Goal: Task Accomplishment & Management: Manage account settings

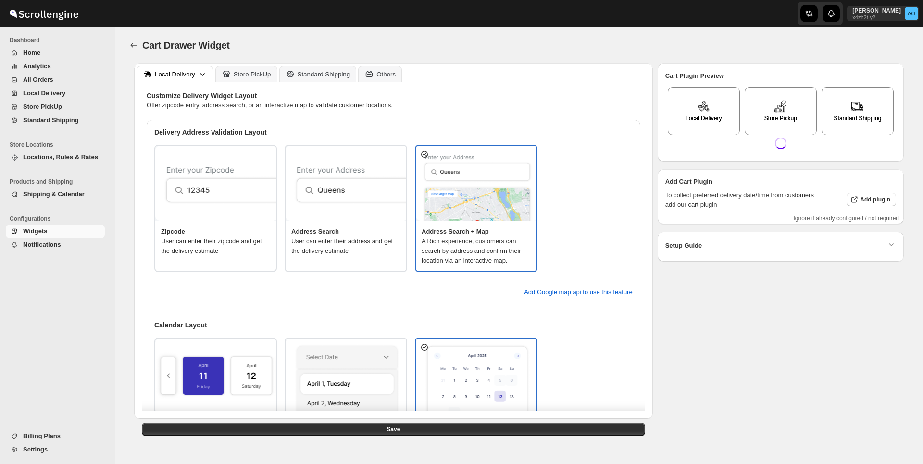
click at [49, 451] on span "Settings" at bounding box center [63, 450] width 80 height 10
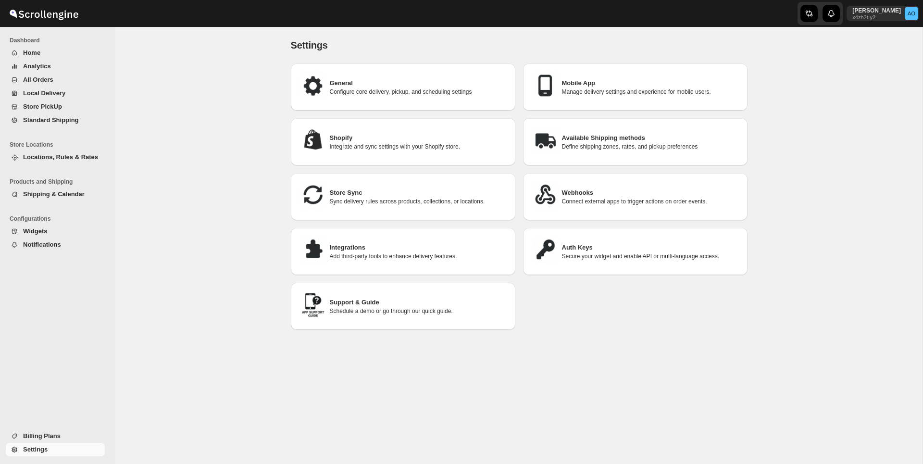
click at [359, 95] on p "Configure core delivery, pickup, and scheduling settings" at bounding box center [419, 92] width 178 height 8
select select "m"
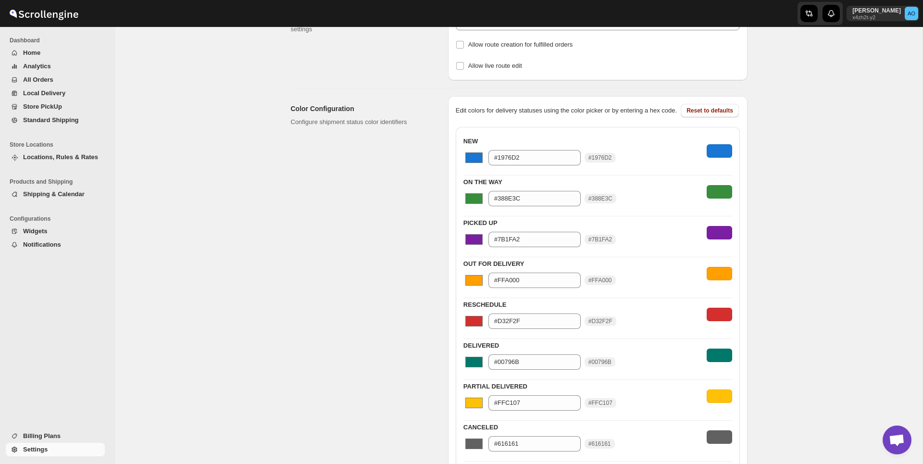
scroll to position [293, 0]
click at [537, 166] on input "#1976D2" at bounding box center [534, 157] width 92 height 15
click at [612, 149] on div "NEW #1976d2 #1976D2 #1976D2" at bounding box center [597, 151] width 269 height 33
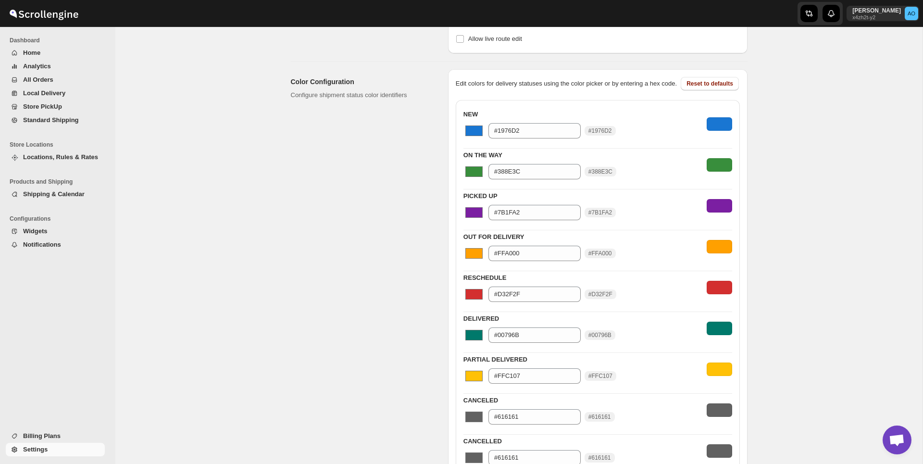
scroll to position [322, 0]
click at [41, 52] on span "Home" at bounding box center [63, 53] width 80 height 10
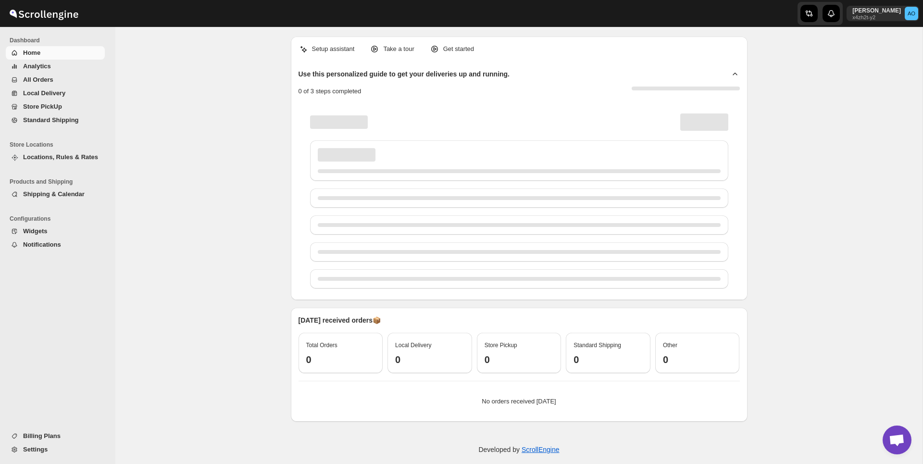
click at [48, 445] on span "Settings" at bounding box center [63, 450] width 80 height 10
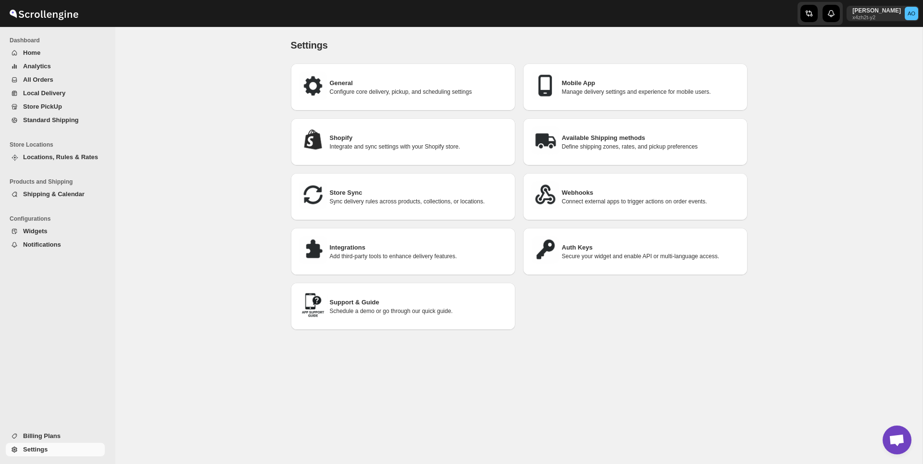
click at [343, 87] on h3 "General" at bounding box center [419, 83] width 178 height 10
select select "m"
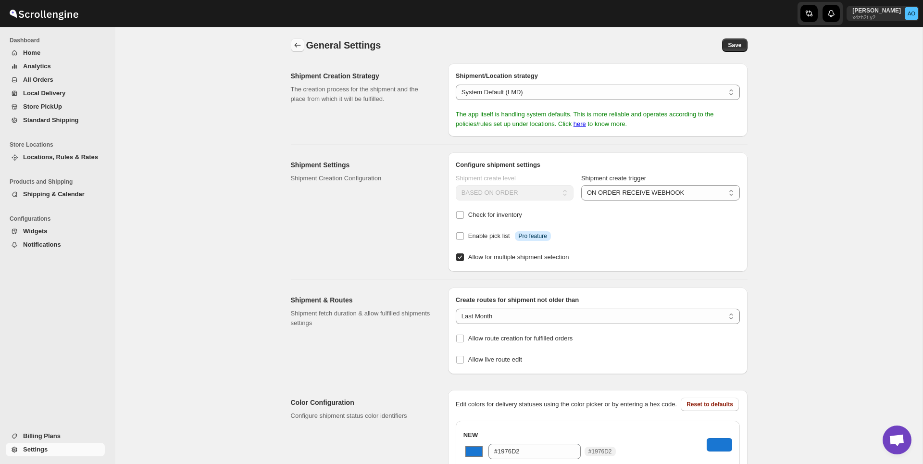
click at [294, 45] on icon "back" at bounding box center [298, 45] width 10 height 10
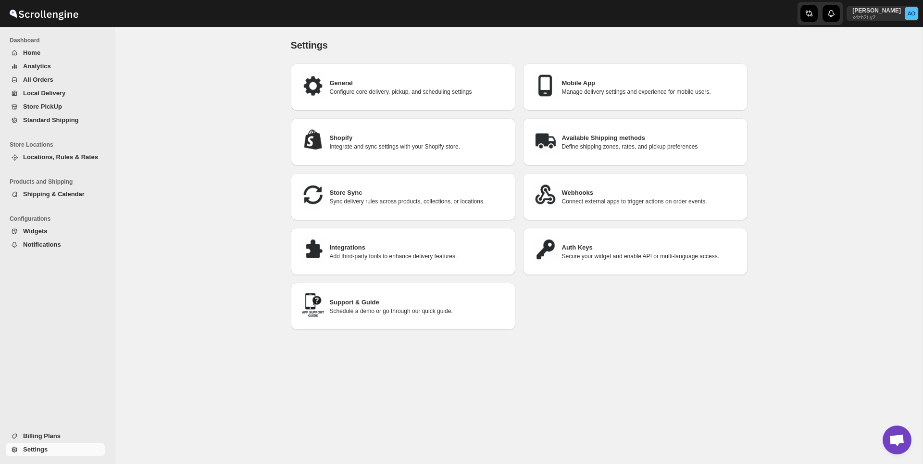
click at [50, 155] on span "Locations, Rules & Rates" at bounding box center [60, 156] width 75 height 7
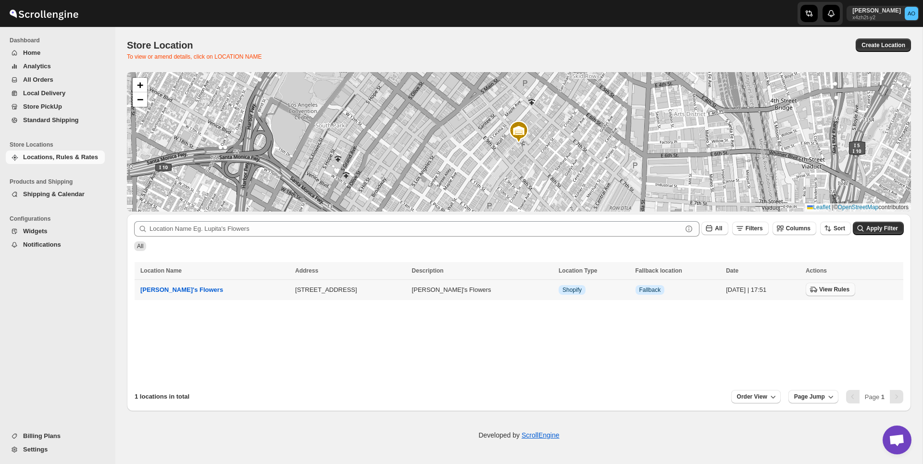
click at [819, 291] on span "View Rules" at bounding box center [834, 290] width 30 height 8
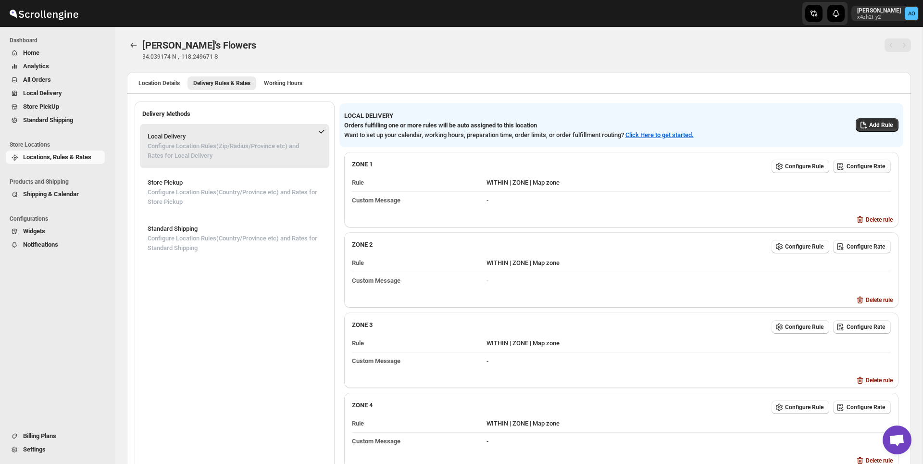
click at [856, 166] on span "Configure Rate" at bounding box center [866, 167] width 38 height 8
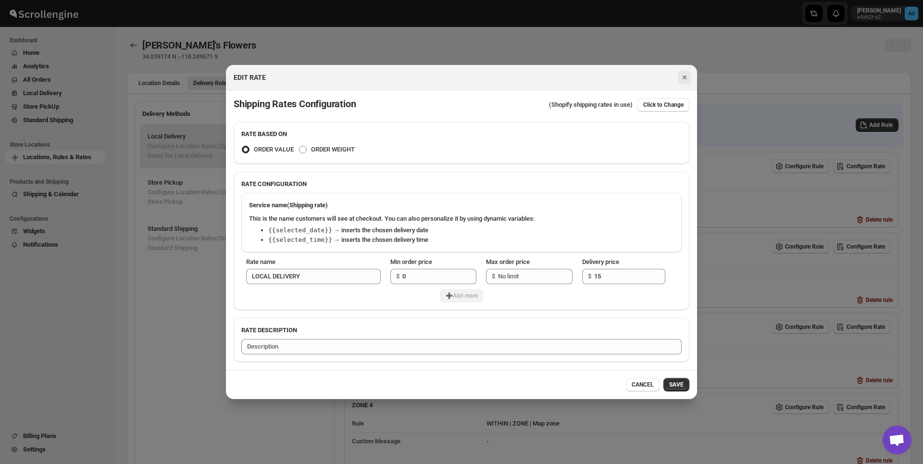
click at [687, 76] on icon "Close" at bounding box center [685, 78] width 10 height 10
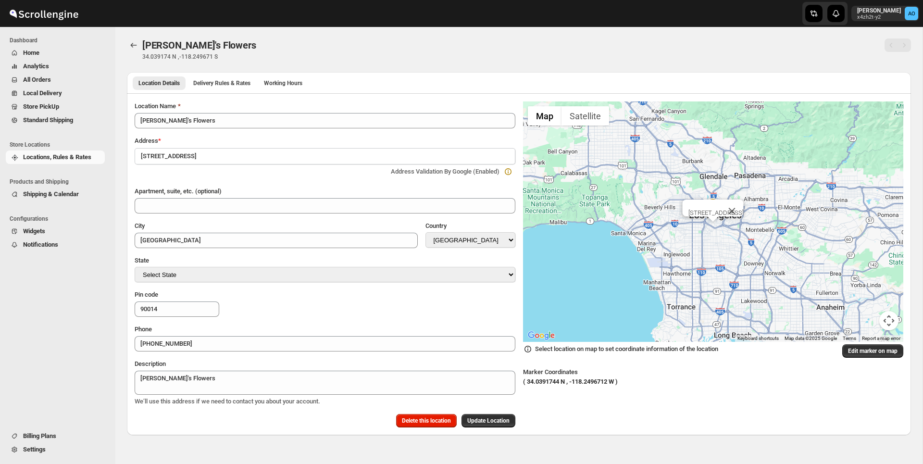
select select "US"
select select "California"
click at [239, 83] on span "Delivery Rules & Rates" at bounding box center [221, 83] width 57 height 8
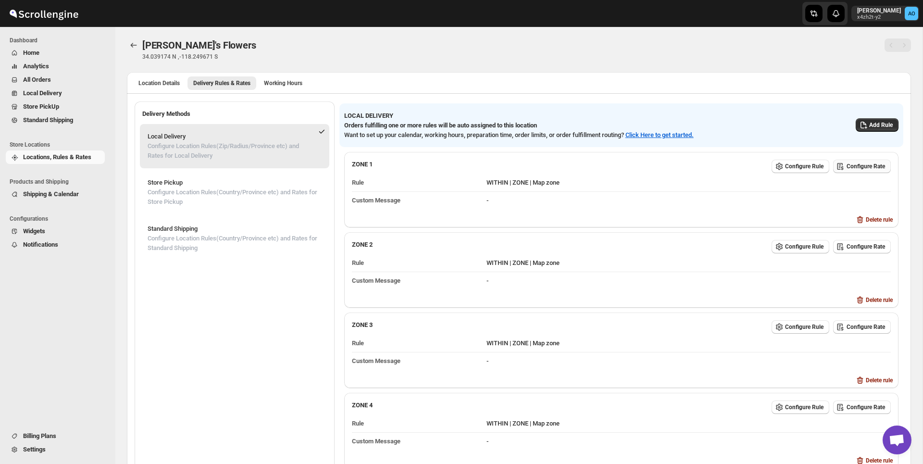
click at [854, 164] on span "Configure Rate" at bounding box center [866, 167] width 38 height 8
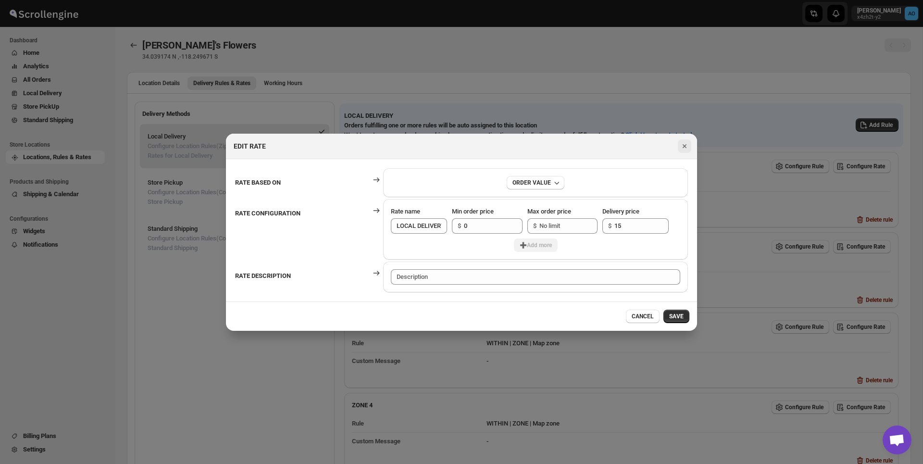
click at [683, 146] on icon "Close" at bounding box center [685, 146] width 10 height 10
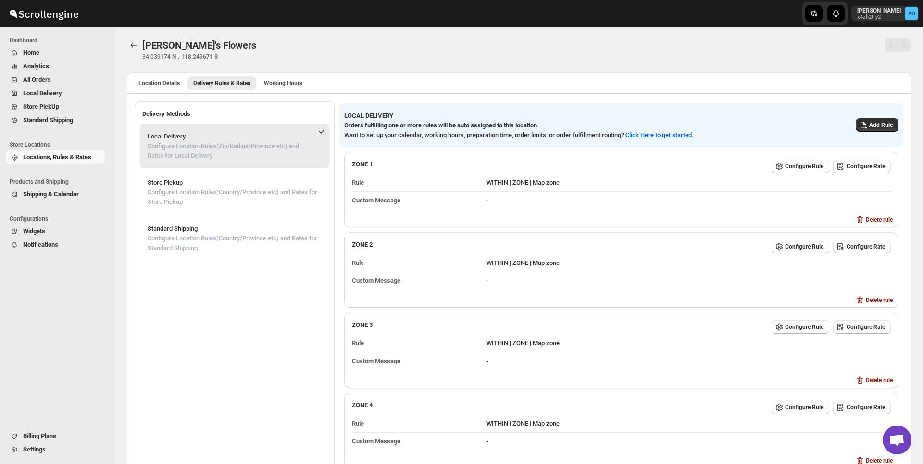
click at [49, 446] on span "Settings" at bounding box center [63, 450] width 80 height 10
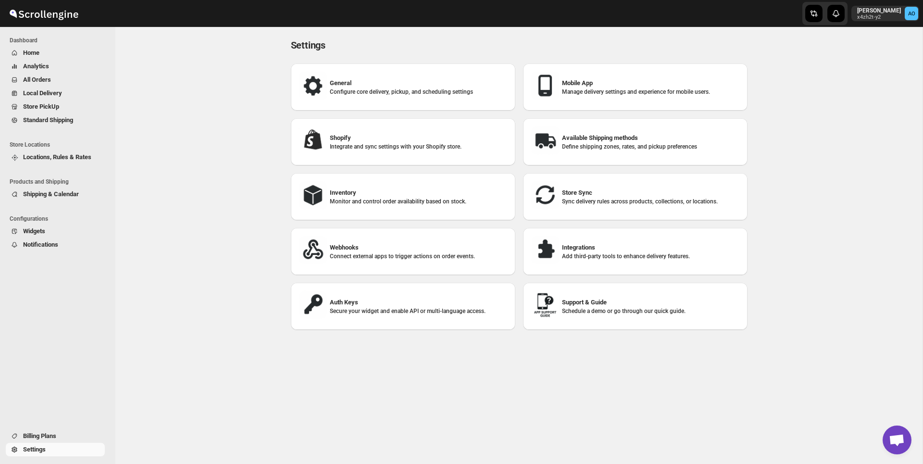
click at [386, 151] on div "Shopify Integrate and sync settings with your Shopify store." at bounding box center [403, 142] width 209 height 32
select select "SHIPMENT_DELIVERED"
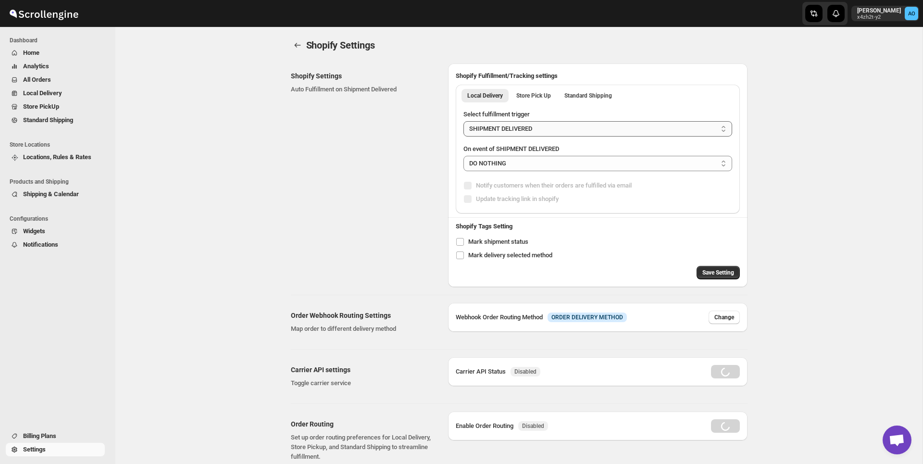
radio input "true"
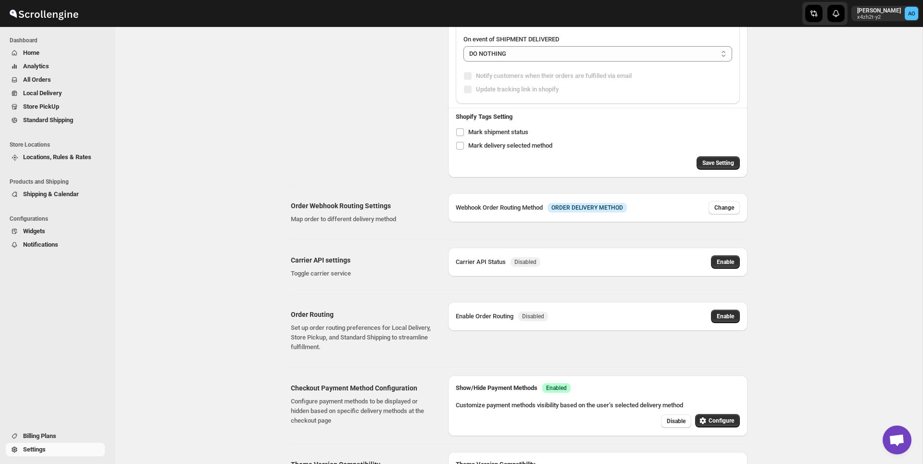
scroll to position [301, 0]
